Goal: Information Seeking & Learning: Check status

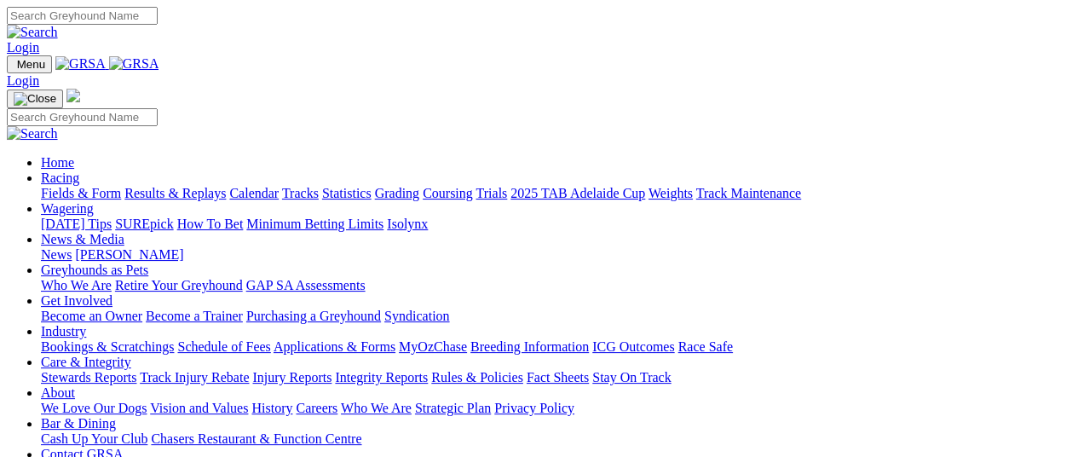
click at [79, 170] on link "Racing" at bounding box center [60, 177] width 38 height 14
click at [202, 186] on link "Results & Replays" at bounding box center [174, 193] width 101 height 14
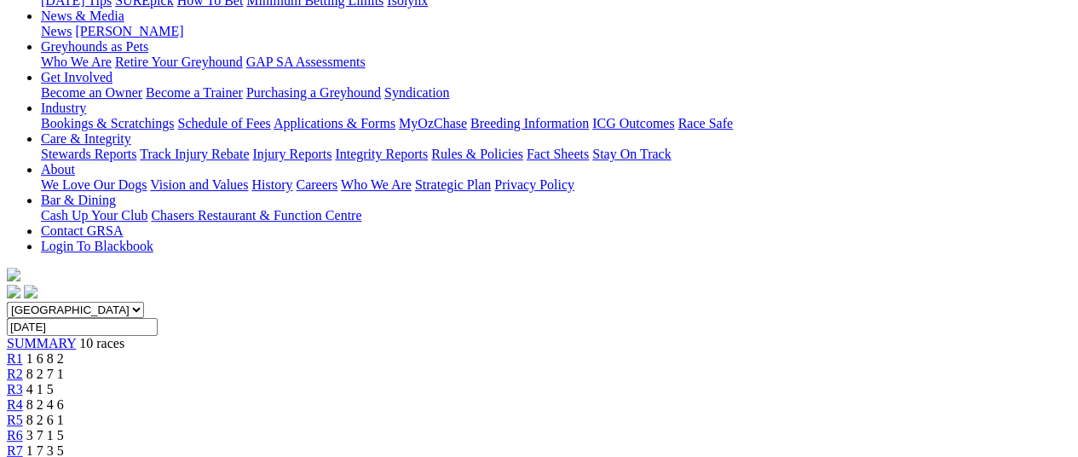
scroll to position [207, 0]
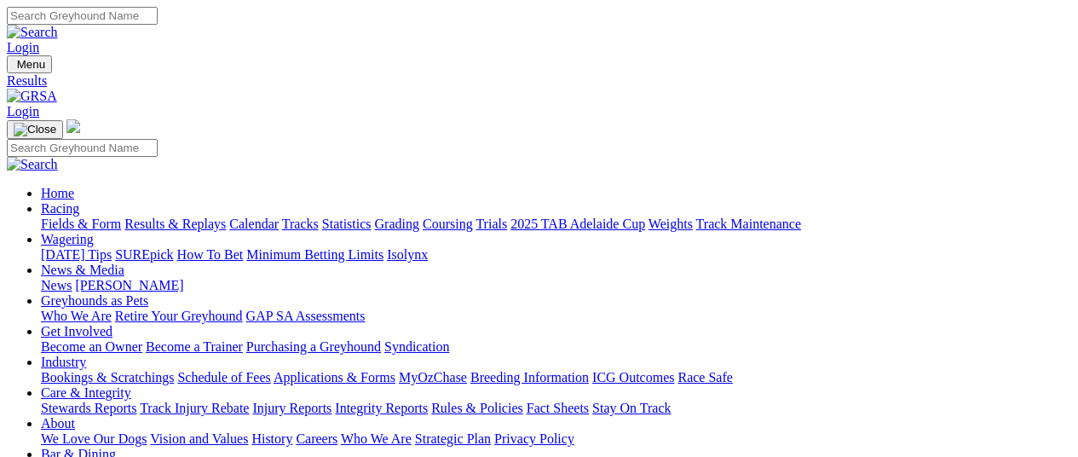
scroll to position [110, 0]
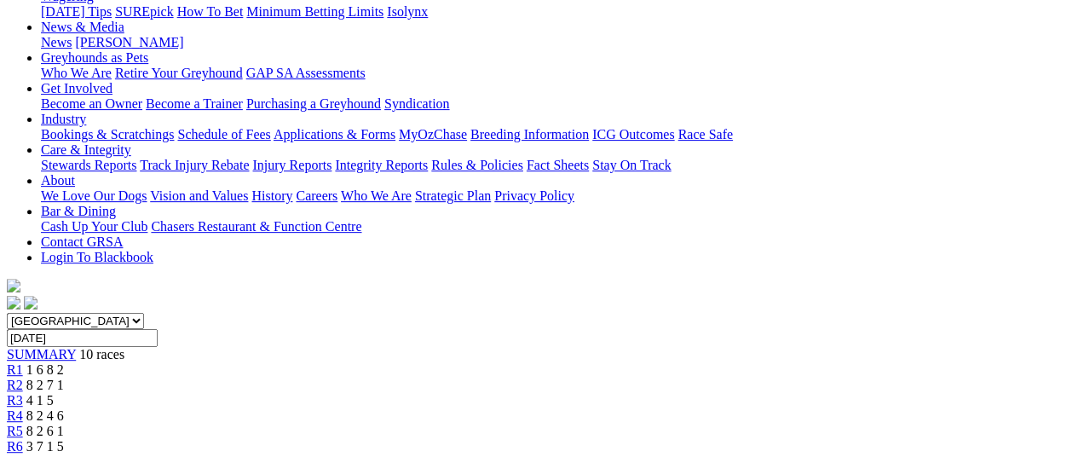
scroll to position [242, 0]
click at [23, 378] on span "R2" at bounding box center [15, 385] width 16 height 14
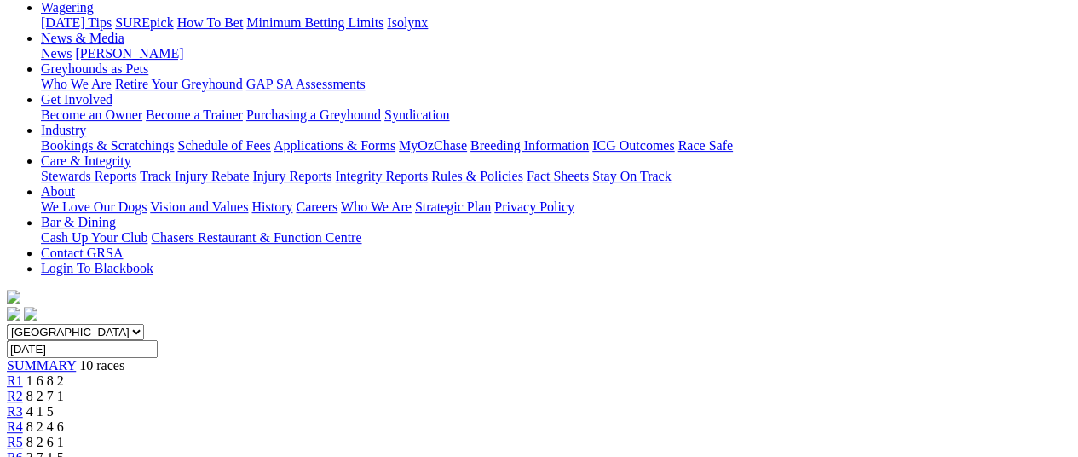
scroll to position [231, 0]
click at [23, 405] on span "R3" at bounding box center [15, 412] width 16 height 14
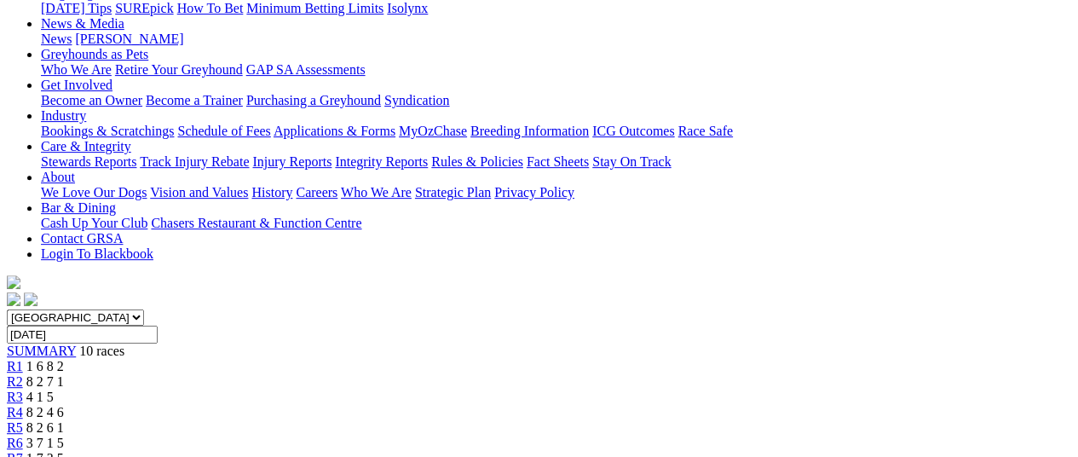
scroll to position [187, 0]
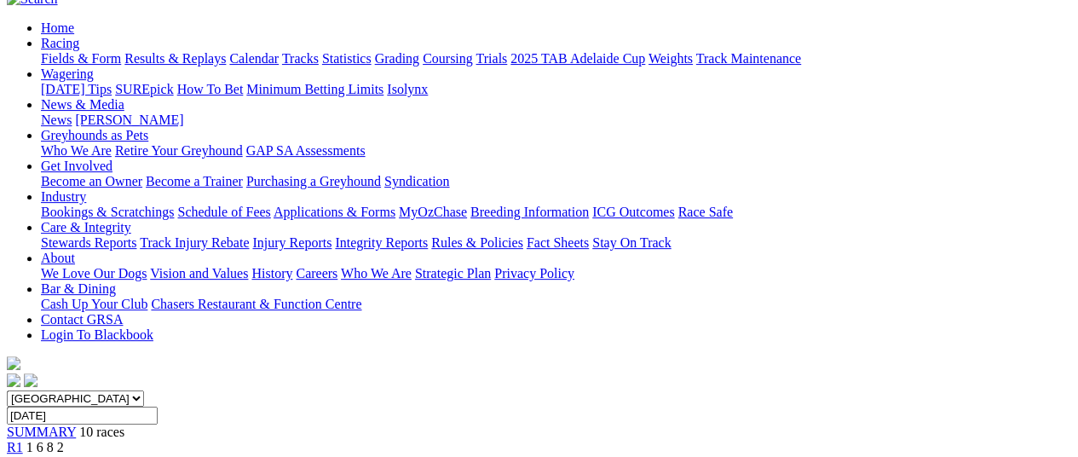
scroll to position [164, 0]
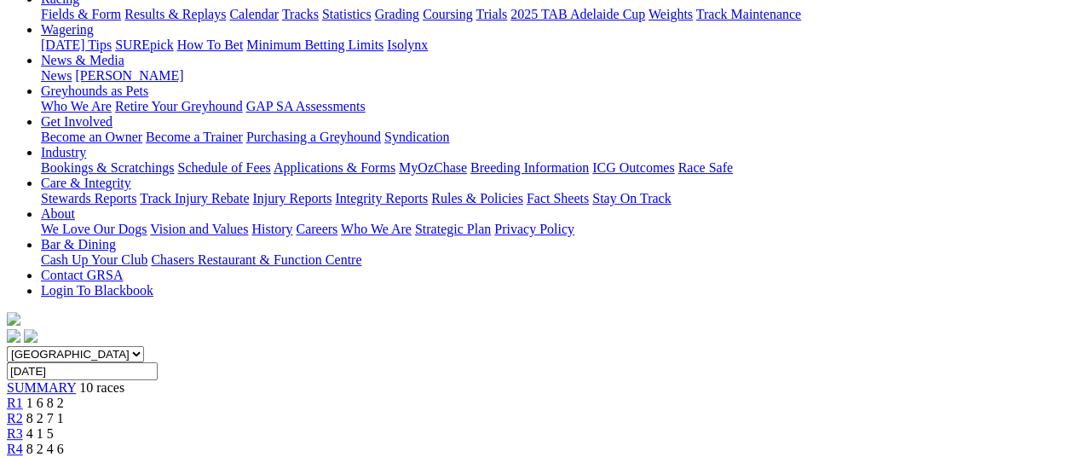
scroll to position [201, 0]
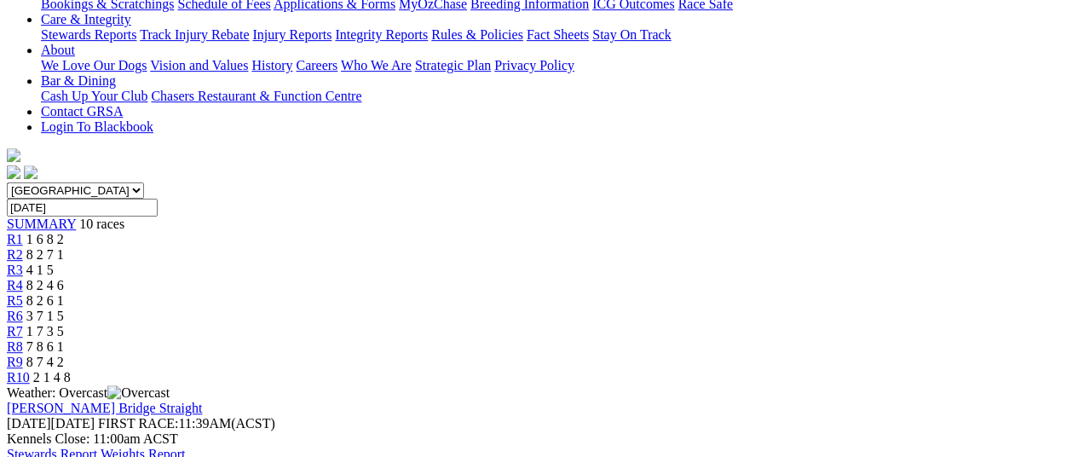
scroll to position [371, 0]
